Goal: Task Accomplishment & Management: Manage account settings

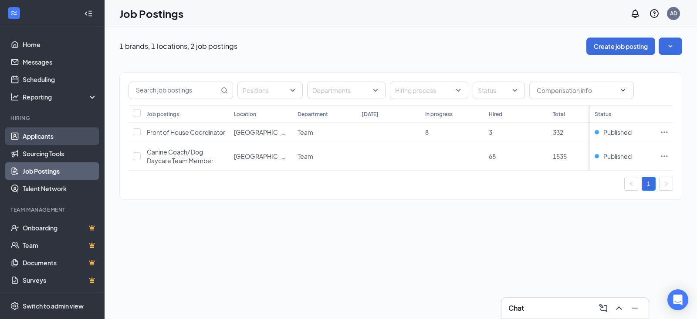
click at [41, 134] on link "Applicants" at bounding box center [60, 135] width 75 height 17
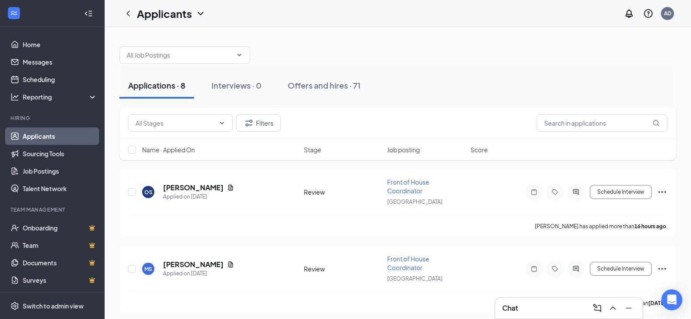
click at [496, 113] on div "Filters" at bounding box center [397, 123] width 557 height 32
click at [187, 190] on h5 "[PERSON_NAME]" at bounding box center [193, 188] width 61 height 10
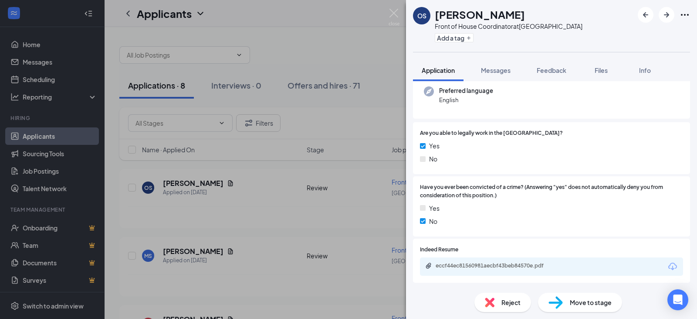
scroll to position [88, 0]
click at [545, 262] on div "eccf44ec81560981aecbf43beb84570e.pdf" at bounding box center [497, 265] width 122 height 7
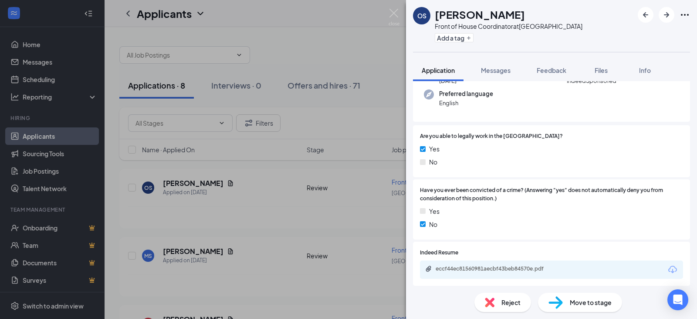
click at [183, 253] on div "OS [PERSON_NAME] Front of House Coordinator at [GEOGRAPHIC_DATA] Add a tag Appl…" at bounding box center [348, 159] width 697 height 319
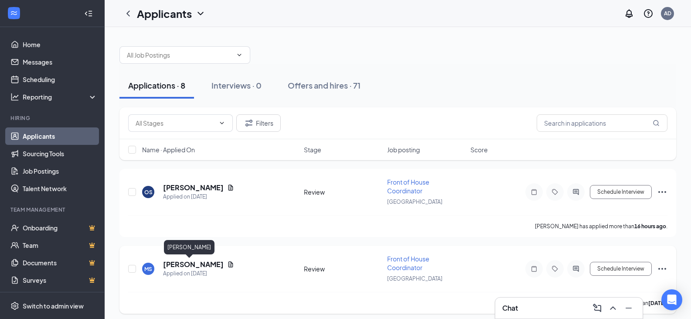
click at [174, 262] on h5 "[PERSON_NAME]" at bounding box center [193, 264] width 61 height 10
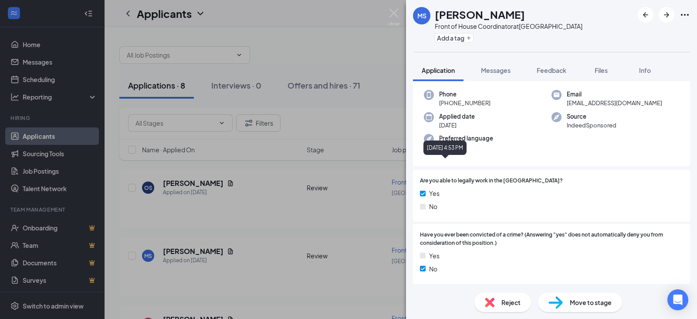
scroll to position [88, 0]
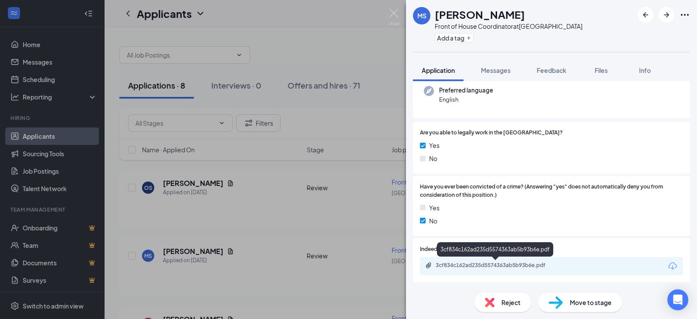
click at [551, 266] on div "3cf834c162ad235d5574363ab5b93b6e.pdf" at bounding box center [497, 265] width 122 height 7
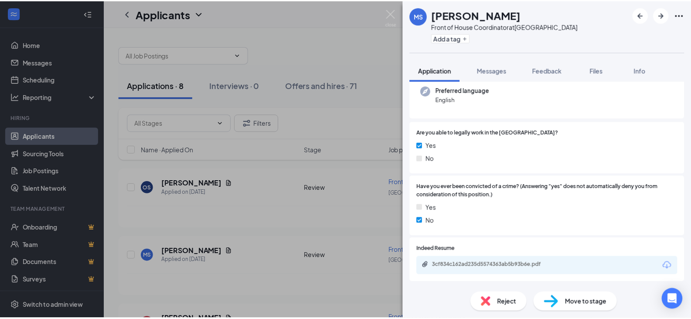
scroll to position [84, 0]
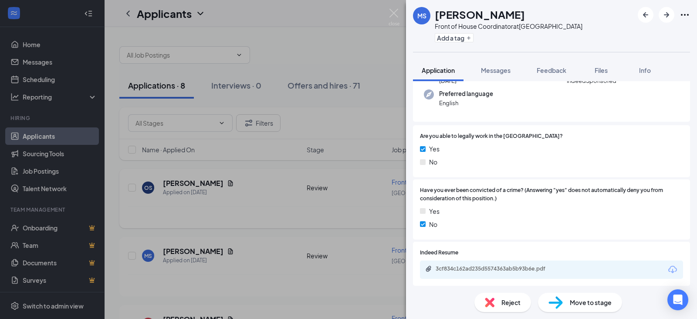
drag, startPoint x: 214, startPoint y: 227, endPoint x: 240, endPoint y: 221, distance: 26.8
click at [214, 227] on div "[PERSON_NAME] Front of House Coordinator at [GEOGRAPHIC_DATA] Add a tag Applica…" at bounding box center [348, 159] width 697 height 319
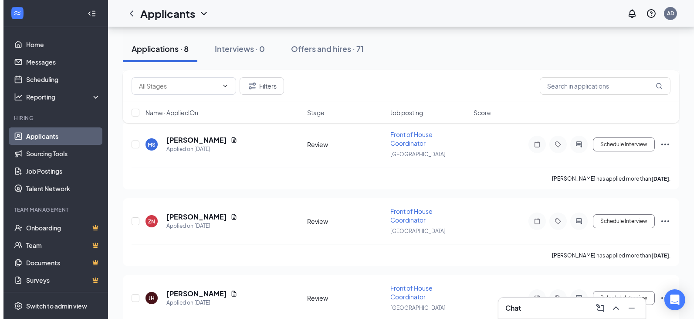
scroll to position [131, 0]
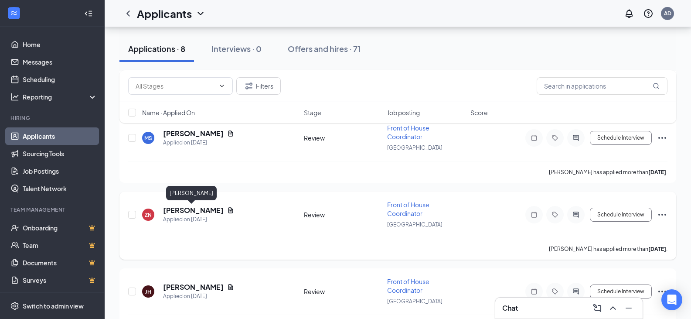
click at [195, 208] on h5 "[PERSON_NAME]" at bounding box center [193, 210] width 61 height 10
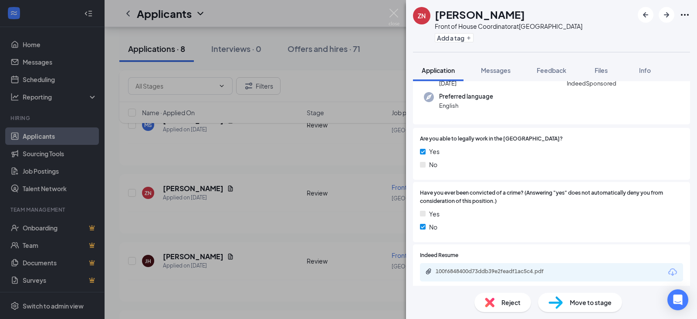
scroll to position [88, 0]
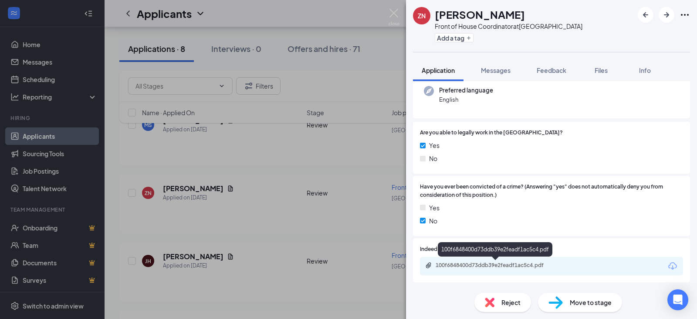
click at [563, 266] on div "100f6848400d73ddb39e2feadf1ac5c4.pdf" at bounding box center [495, 265] width 141 height 7
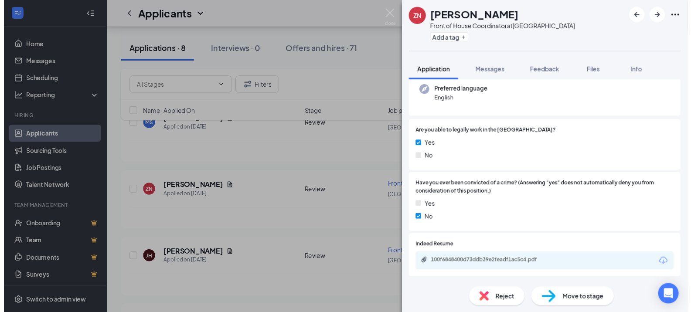
scroll to position [84, 0]
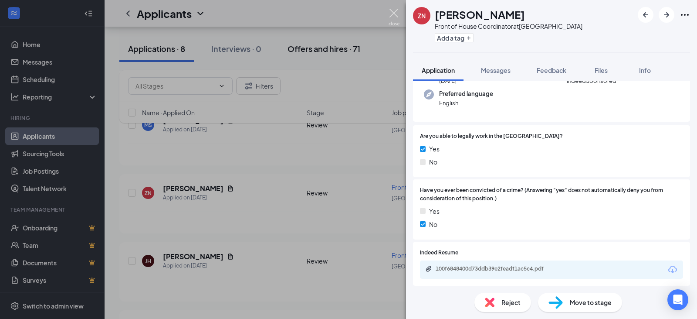
drag, startPoint x: 393, startPoint y: 14, endPoint x: 306, endPoint y: 54, distance: 96.1
click at [393, 14] on img at bounding box center [394, 17] width 11 height 17
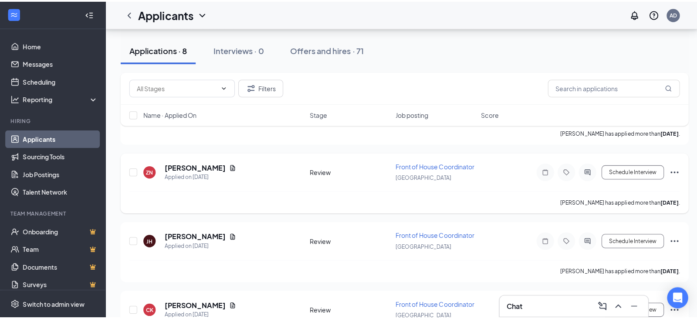
scroll to position [174, 0]
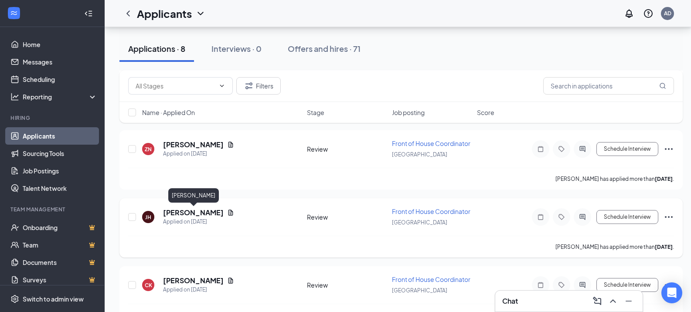
click at [213, 213] on h5 "[PERSON_NAME]" at bounding box center [193, 213] width 61 height 10
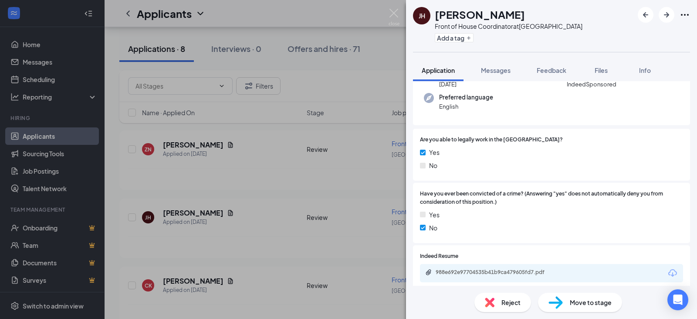
scroll to position [84, 0]
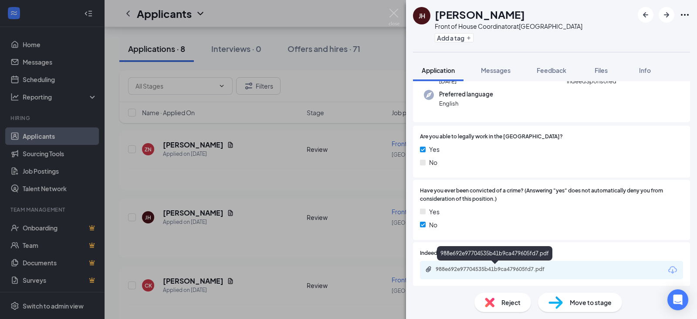
click at [514, 269] on div "988e692e97704535b41b9ca479605fd7.pdf" at bounding box center [497, 268] width 122 height 7
